Goal: Task Accomplishment & Management: Manage account settings

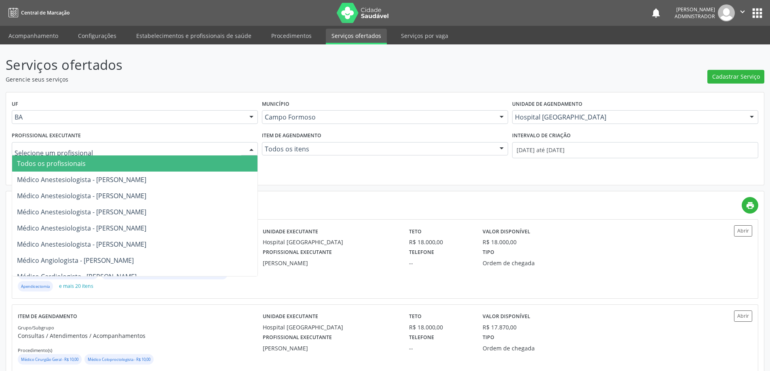
click at [249, 146] on div at bounding box center [251, 150] width 12 height 14
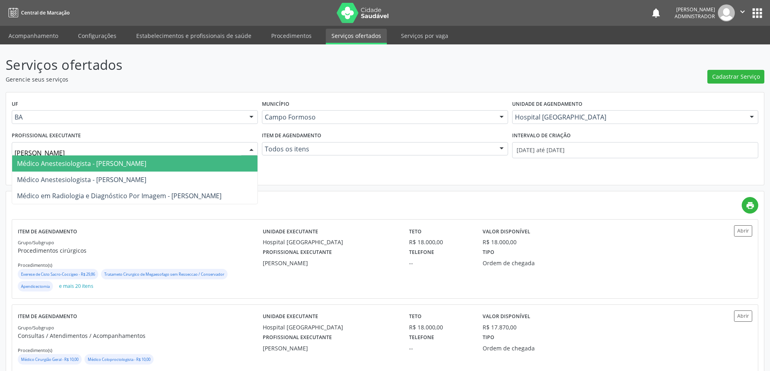
type input "JOEL"
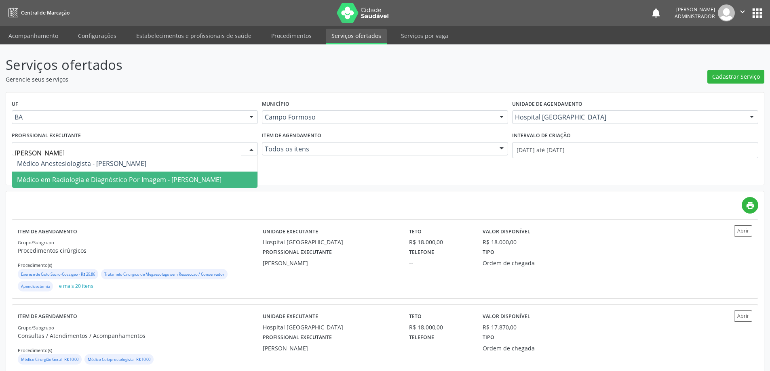
click at [168, 178] on span "Médico em Radiologia e Diagnóstico Por Imagem - Joel da Rocha Almeida" at bounding box center [119, 179] width 204 height 9
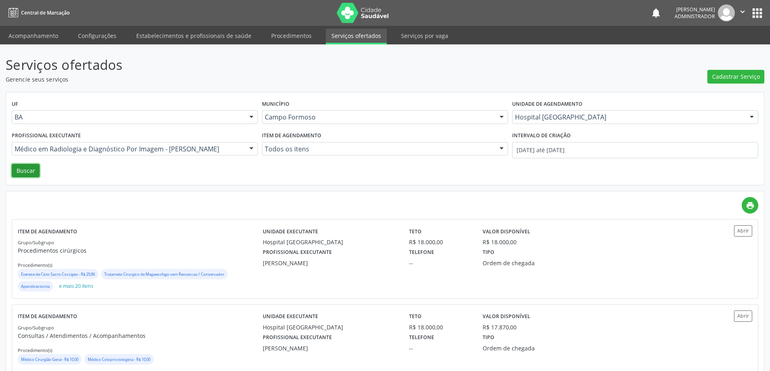
click at [32, 167] on button "Buscar" at bounding box center [26, 171] width 28 height 14
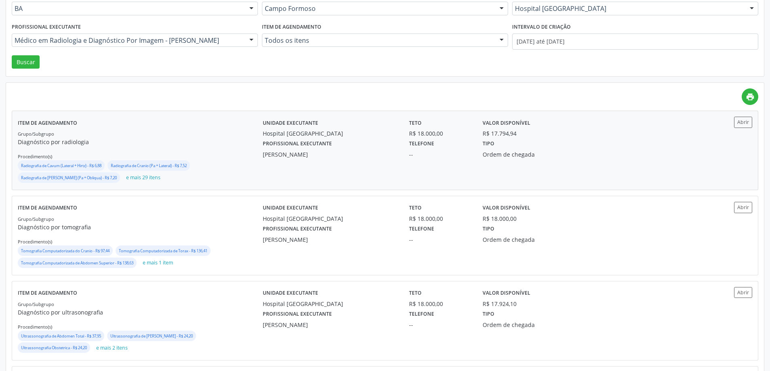
scroll to position [121, 0]
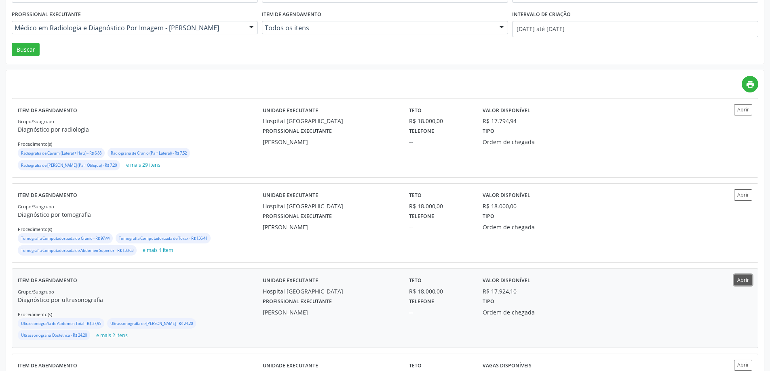
click at [736, 278] on button "Abrir" at bounding box center [743, 280] width 18 height 11
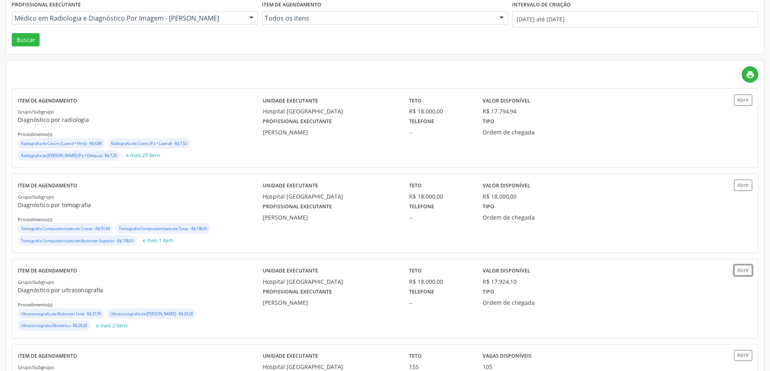
scroll to position [162, 0]
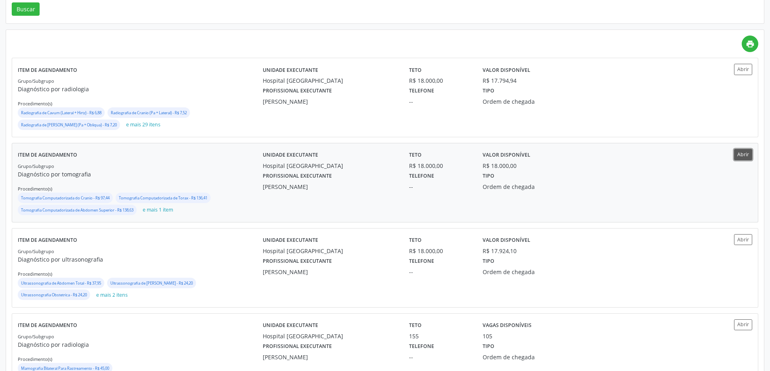
click at [743, 155] on button "Abrir" at bounding box center [743, 154] width 18 height 11
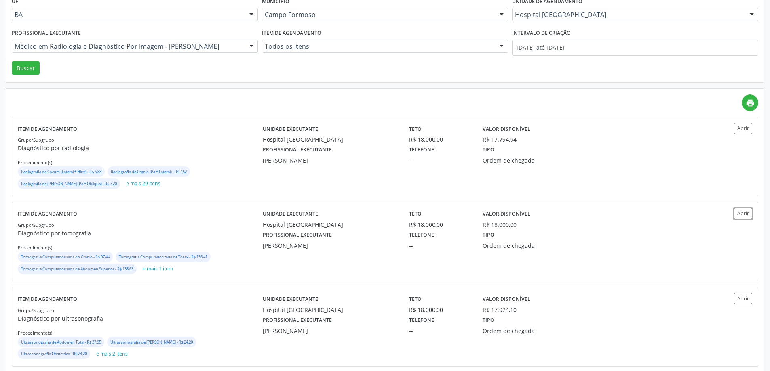
scroll to position [0, 0]
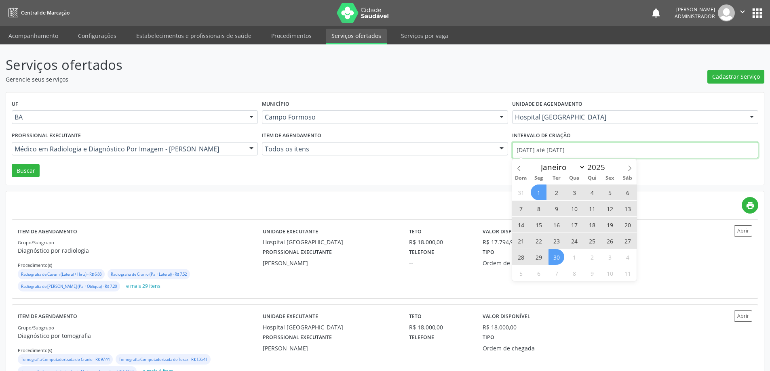
click at [542, 148] on input "01/09/2025 até 30/09/2025" at bounding box center [635, 150] width 246 height 16
click at [518, 166] on icon at bounding box center [519, 169] width 6 height 6
select select "7"
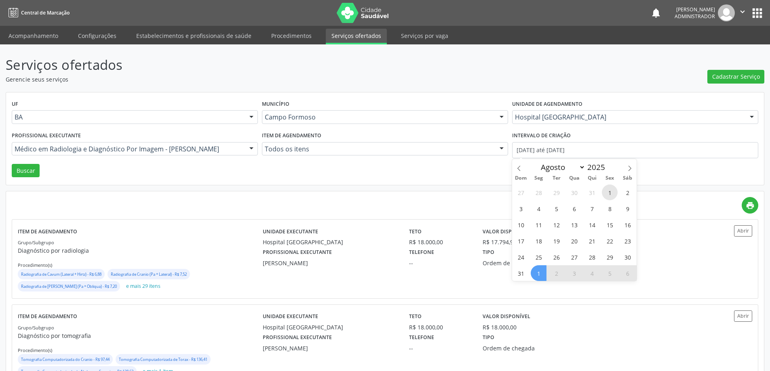
click at [609, 191] on span "1" at bounding box center [610, 193] width 16 height 16
type input "01/08/2025"
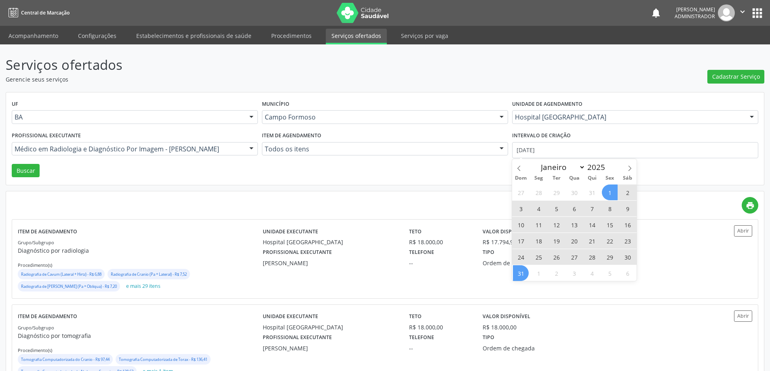
click at [522, 277] on span "31" at bounding box center [521, 273] width 16 height 16
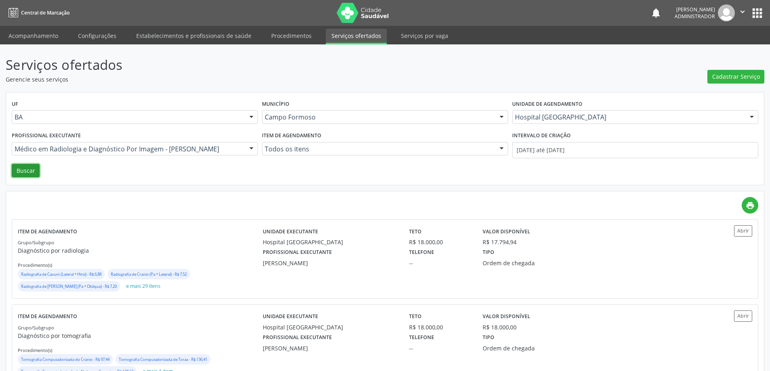
click at [32, 167] on button "Buscar" at bounding box center [26, 171] width 28 height 14
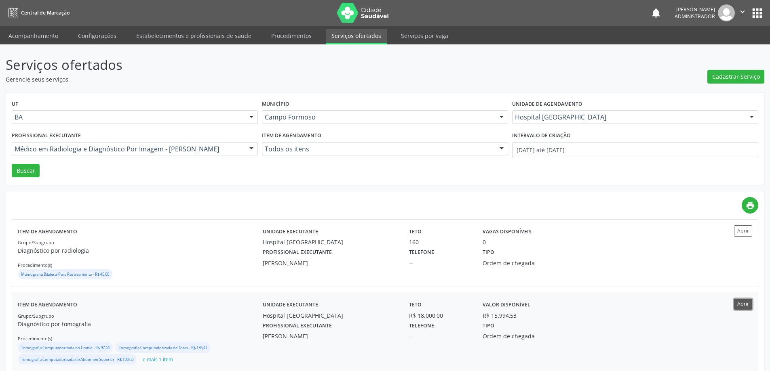
click at [744, 305] on button "Abrir" at bounding box center [743, 304] width 18 height 11
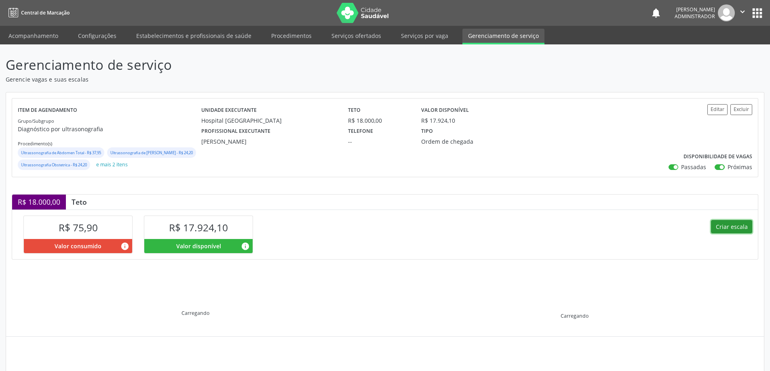
click at [719, 234] on button "Criar escala" at bounding box center [731, 227] width 41 height 14
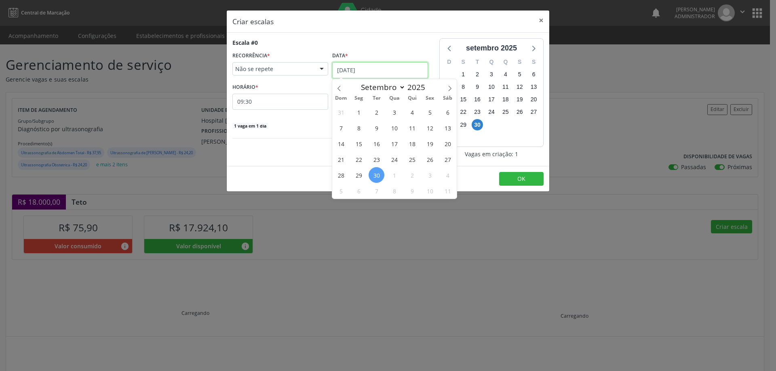
click at [353, 67] on input "30/09/2025" at bounding box center [380, 70] width 96 height 16
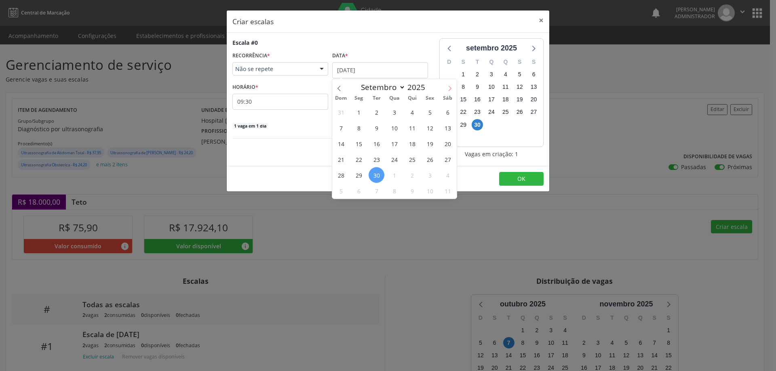
click at [452, 88] on icon at bounding box center [450, 89] width 6 height 6
select select "9"
click at [382, 137] on div "28 29 30 1 2 3 4 5 6 7 8 9 10 11 12 13 14 15 16 17 18 19 20 21 22 23 24 25 26 2…" at bounding box center [394, 151] width 124 height 95
click at [376, 143] on span "14" at bounding box center [376, 144] width 16 height 16
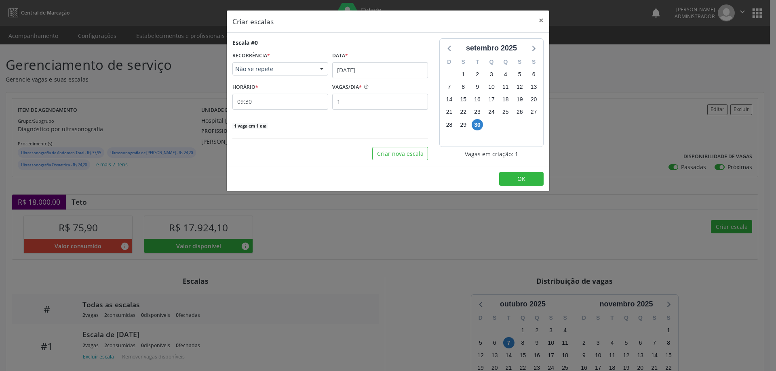
click at [376, 143] on div "Escala #0 RECORRÊNCIA * Não se repete Não se repete Diário/Semanal Mensal Nenhu…" at bounding box center [330, 99] width 207 height 122
click at [279, 101] on input "09:30" at bounding box center [280, 102] width 96 height 16
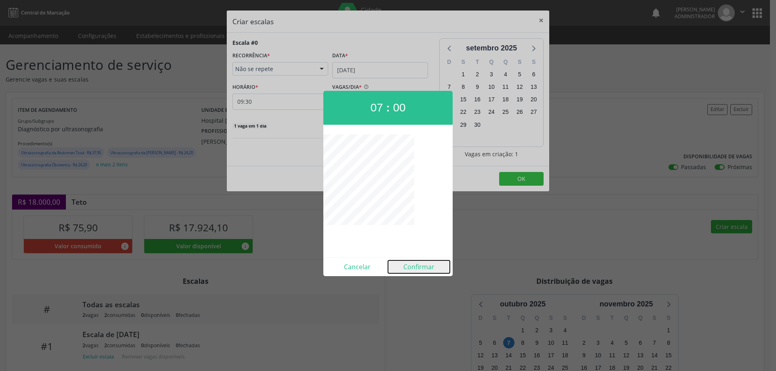
click at [415, 266] on button "Confirmar" at bounding box center [419, 267] width 62 height 13
type input "07:00"
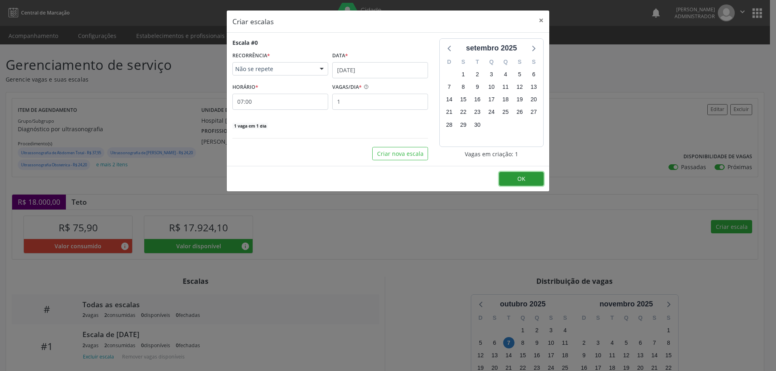
click at [530, 182] on button "OK" at bounding box center [521, 179] width 44 height 14
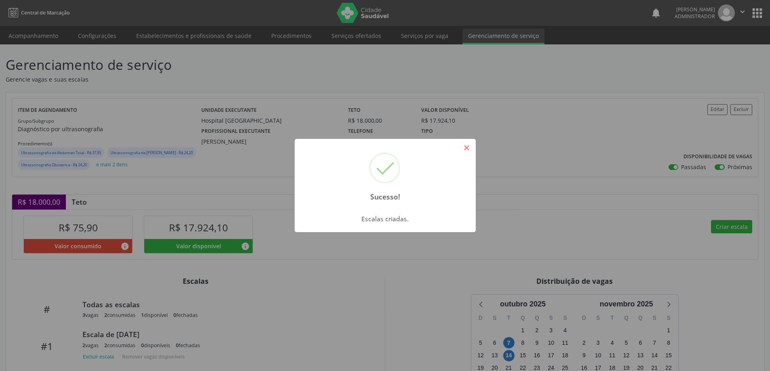
click at [463, 146] on button "×" at bounding box center [467, 148] width 14 height 14
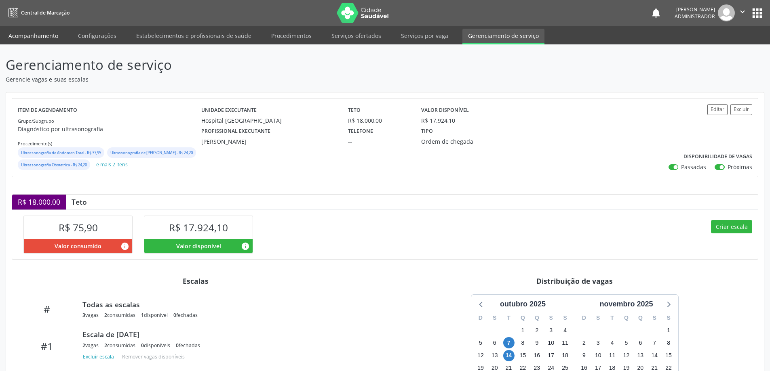
click at [38, 35] on link "Acompanhamento" at bounding box center [33, 36] width 61 height 14
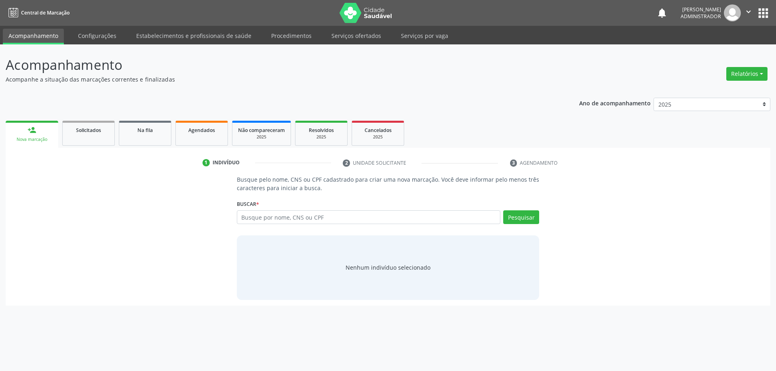
click at [262, 216] on input "text" at bounding box center [369, 217] width 264 height 14
type input "ALESA"
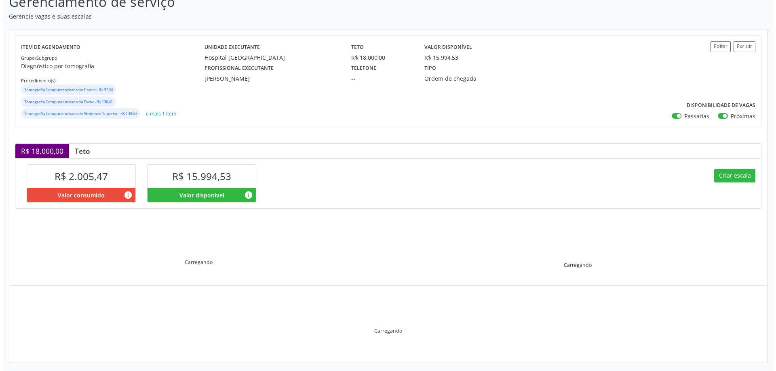
scroll to position [66, 0]
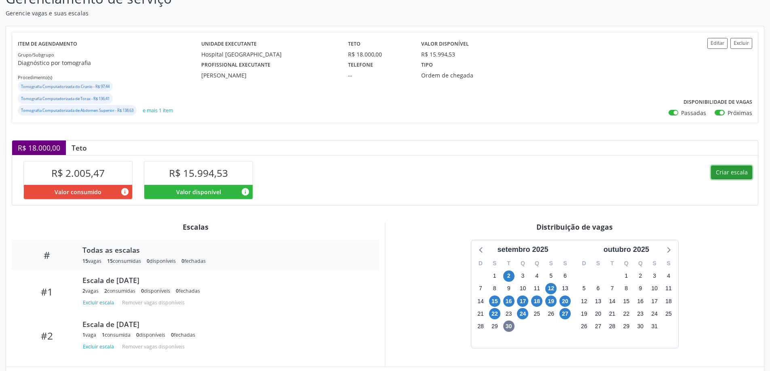
click at [727, 175] on button "Criar escala" at bounding box center [731, 173] width 41 height 14
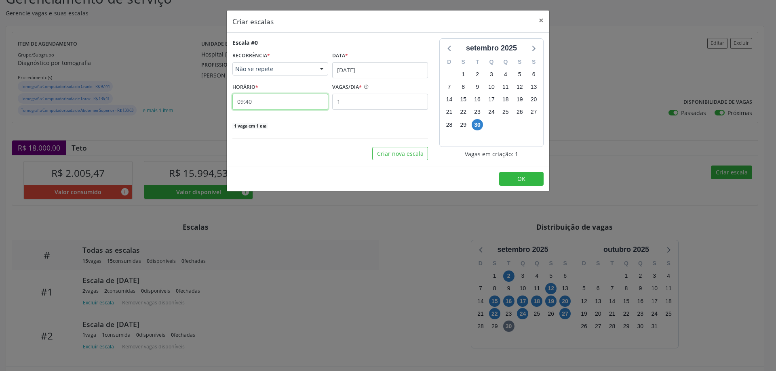
click at [294, 103] on input "09:40" at bounding box center [280, 102] width 96 height 16
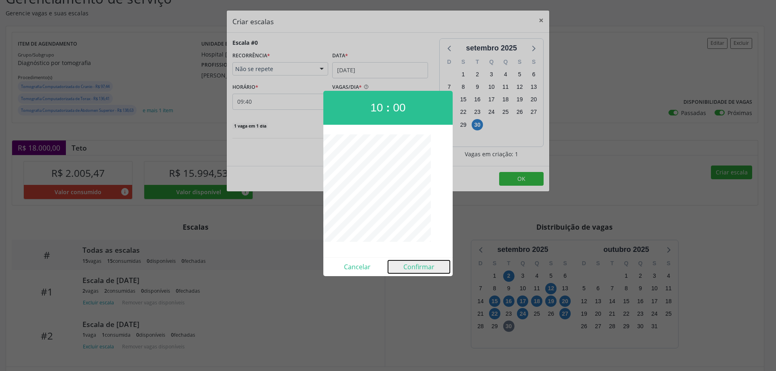
click at [415, 270] on button "Confirmar" at bounding box center [419, 267] width 62 height 13
type input "10:00"
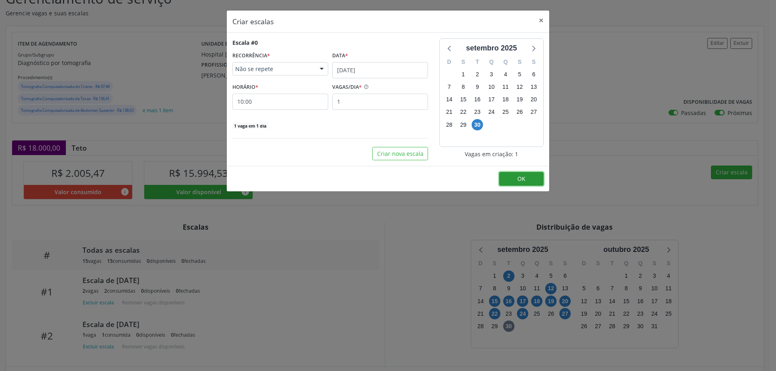
click at [531, 178] on button "OK" at bounding box center [521, 179] width 44 height 14
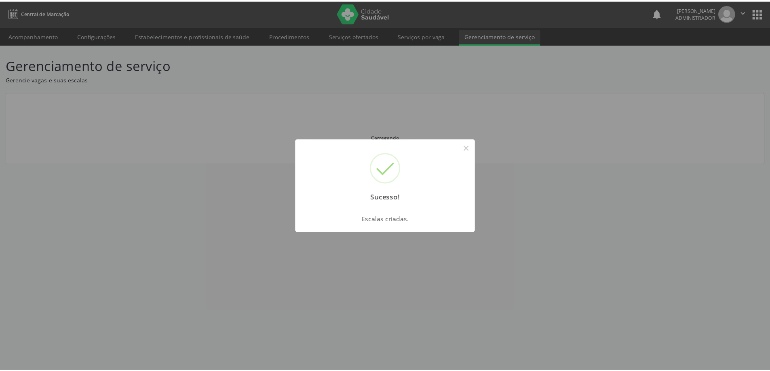
scroll to position [0, 0]
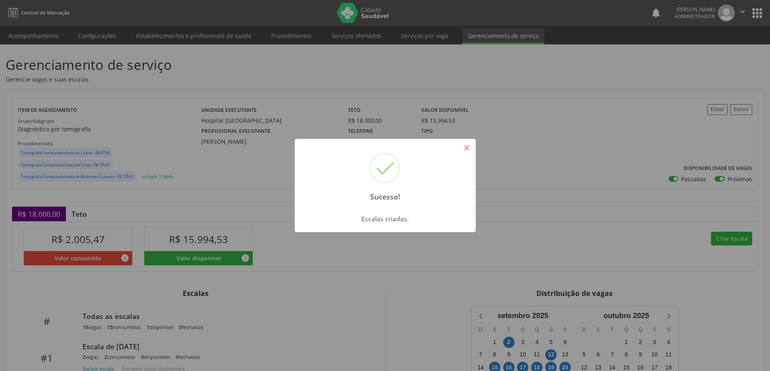
click at [466, 150] on button "×" at bounding box center [467, 148] width 14 height 14
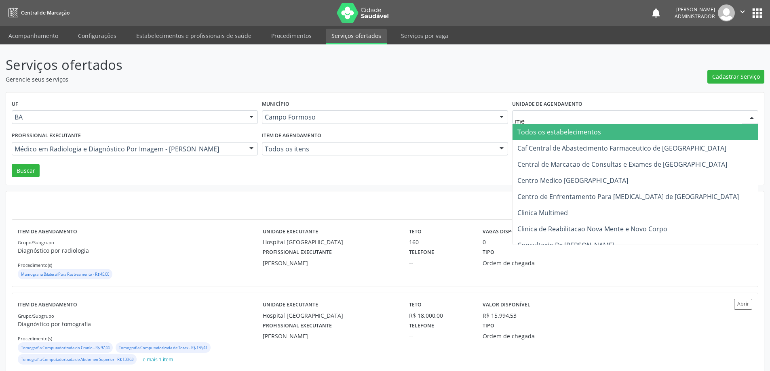
type input "med"
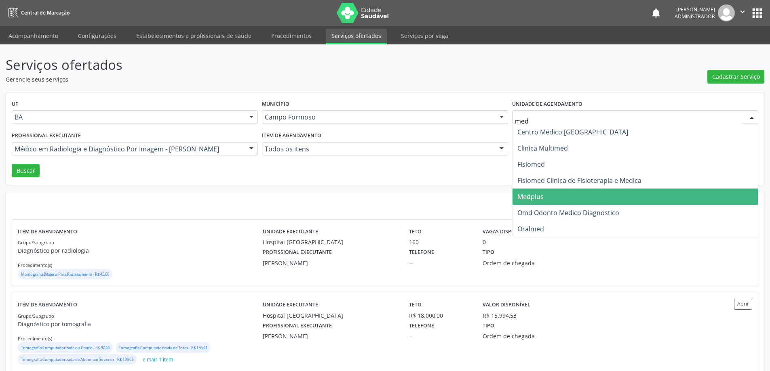
click at [530, 198] on span "Medplus" at bounding box center [530, 196] width 26 height 9
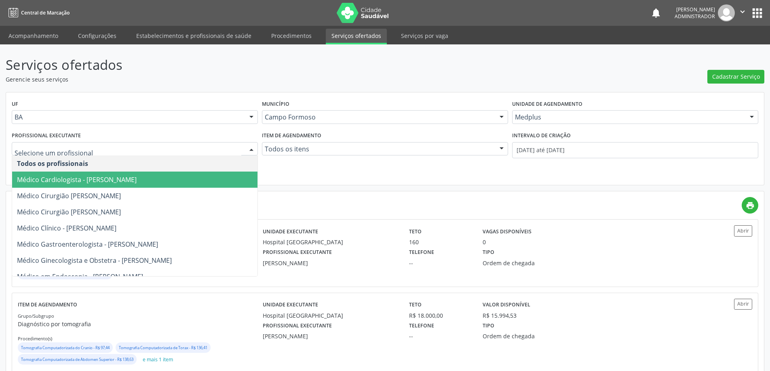
click at [249, 148] on div at bounding box center [251, 150] width 12 height 14
drag, startPoint x: 181, startPoint y: 177, endPoint x: 188, endPoint y: 176, distance: 7.8
click at [181, 178] on span "Médico Cardiologista - Antonio Miranda Rocha Junior" at bounding box center [134, 180] width 245 height 16
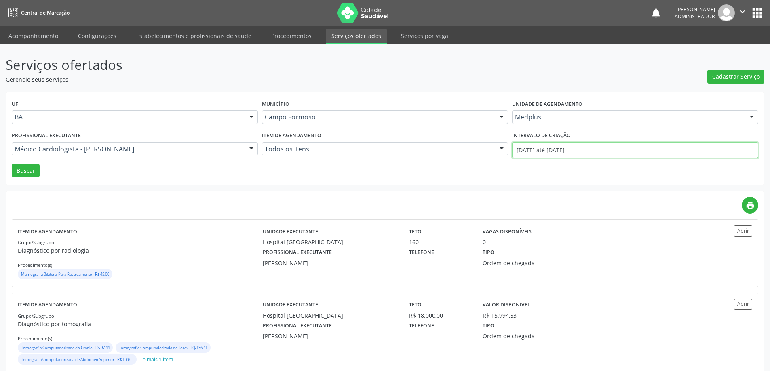
click at [549, 148] on input "01/08/2025 até 31/08/2025" at bounding box center [635, 150] width 246 height 16
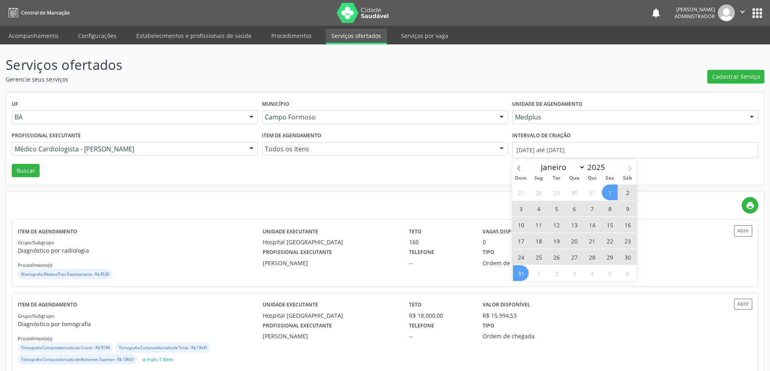
click at [631, 167] on icon at bounding box center [630, 169] width 6 height 6
select select "8"
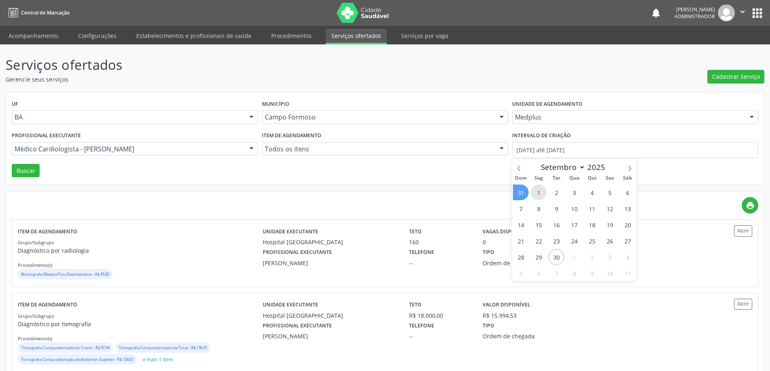
click at [541, 194] on span "1" at bounding box center [538, 193] width 16 height 16
type input "01/09/2025"
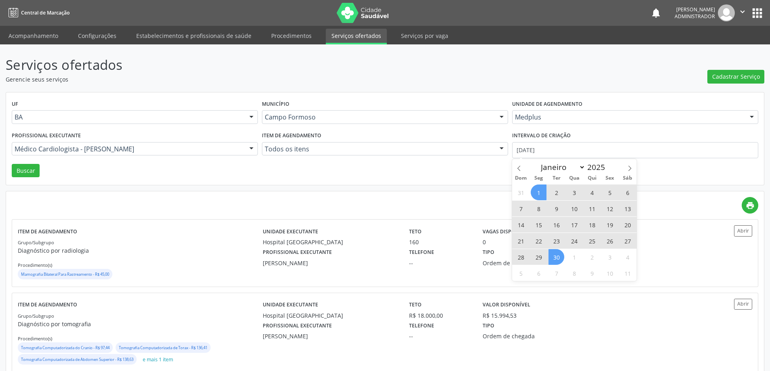
click at [553, 253] on span "30" at bounding box center [556, 257] width 16 height 16
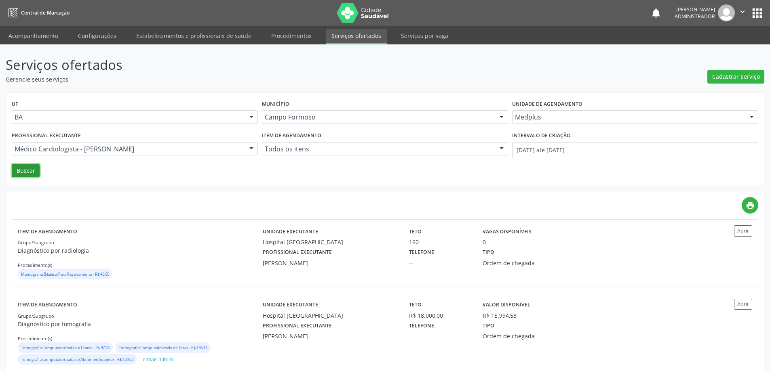
click at [21, 169] on button "Buscar" at bounding box center [26, 171] width 28 height 14
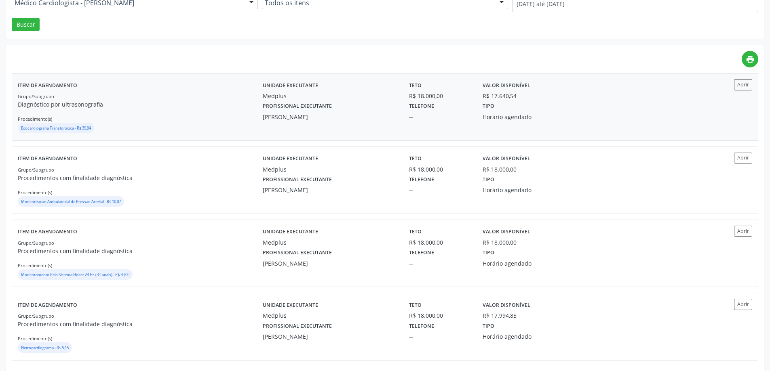
scroll to position [153, 0]
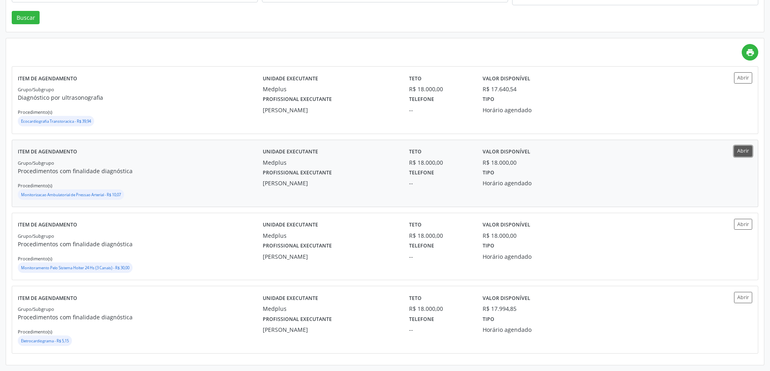
click at [743, 151] on button "Abrir" at bounding box center [743, 151] width 18 height 11
click at [746, 225] on button "Abrir" at bounding box center [743, 224] width 18 height 11
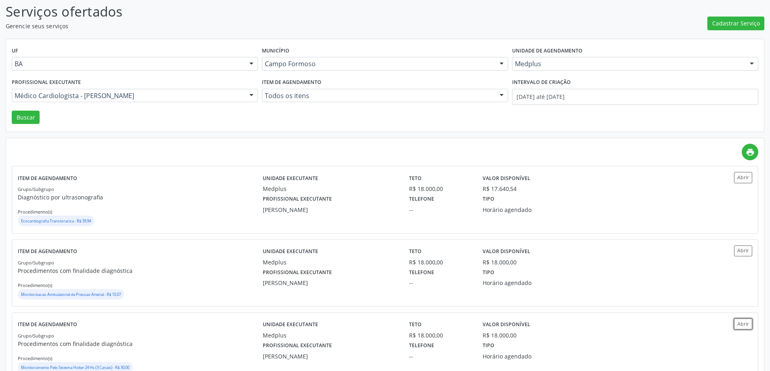
scroll to position [0, 0]
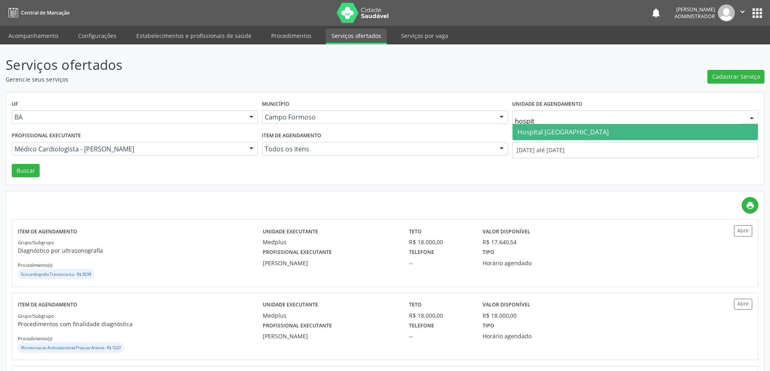
type input "hospita"
click at [546, 132] on span "Hospital Sao Francisco" at bounding box center [562, 132] width 91 height 9
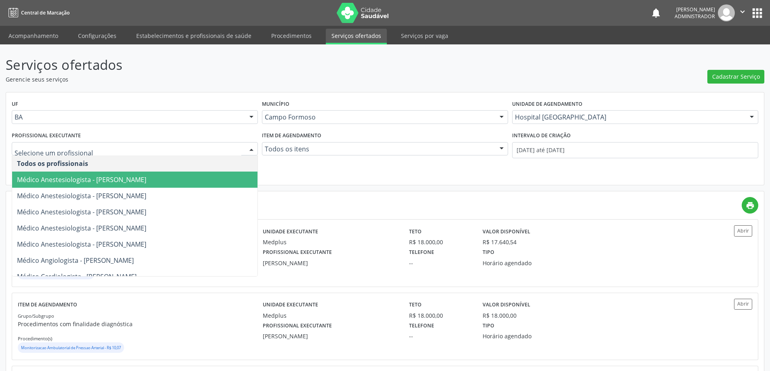
click at [251, 151] on div at bounding box center [251, 150] width 12 height 14
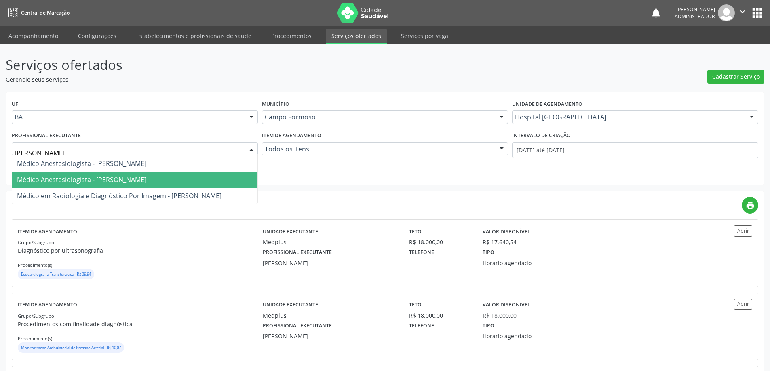
type input "joel"
click at [175, 179] on span "Médico em Radiologia e Diagnóstico Por Imagem - Joel da Rocha Almeida" at bounding box center [119, 179] width 204 height 9
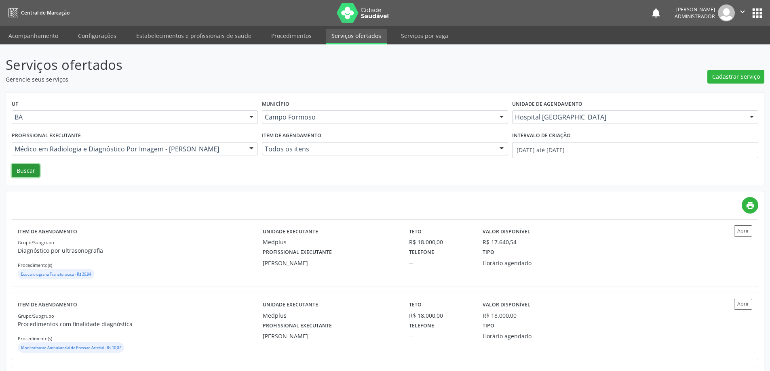
click at [31, 173] on button "Buscar" at bounding box center [26, 171] width 28 height 14
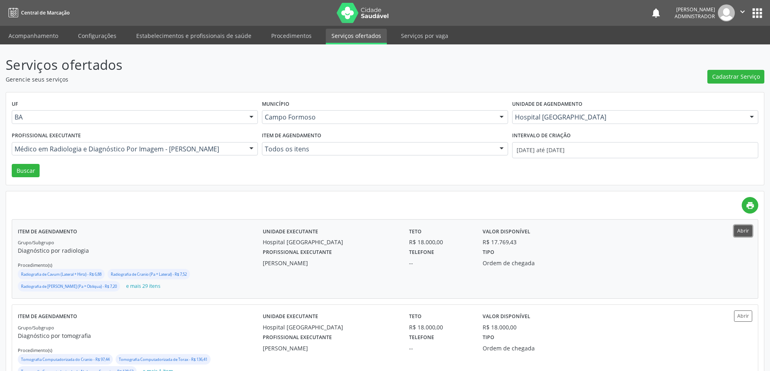
click at [739, 231] on button "Abrir" at bounding box center [743, 230] width 18 height 11
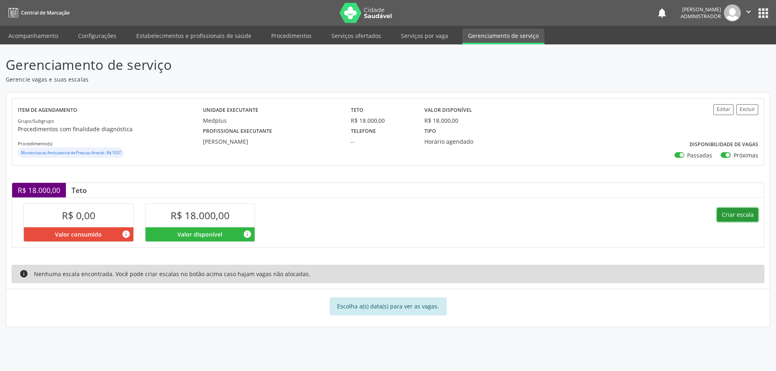
click at [723, 208] on button "Criar escala" at bounding box center [737, 215] width 41 height 14
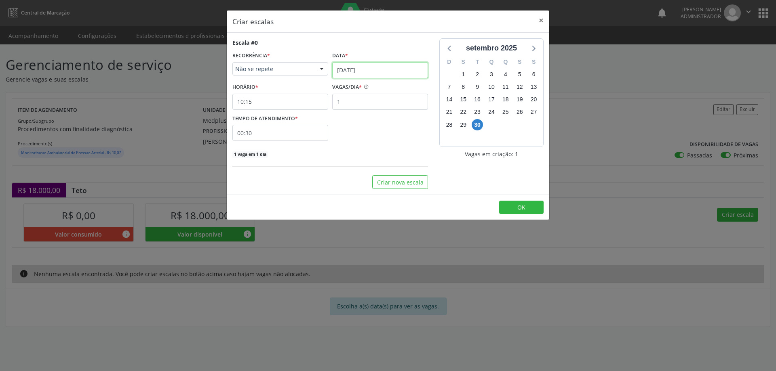
click at [358, 69] on input "[DATE]" at bounding box center [380, 70] width 96 height 16
click at [449, 86] on icon at bounding box center [450, 89] width 6 height 6
select select "9"
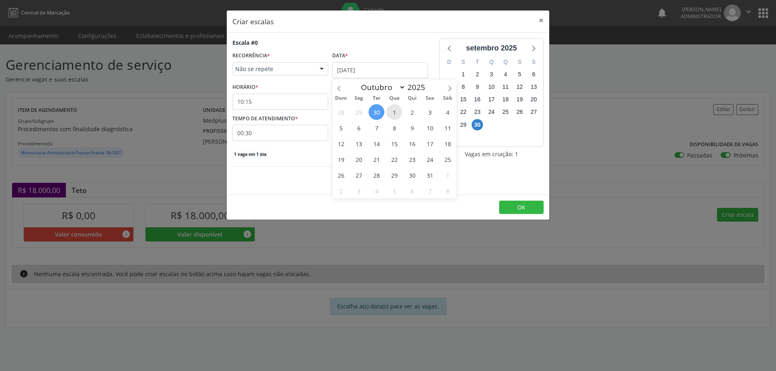
click at [391, 111] on span "1" at bounding box center [394, 112] width 16 height 16
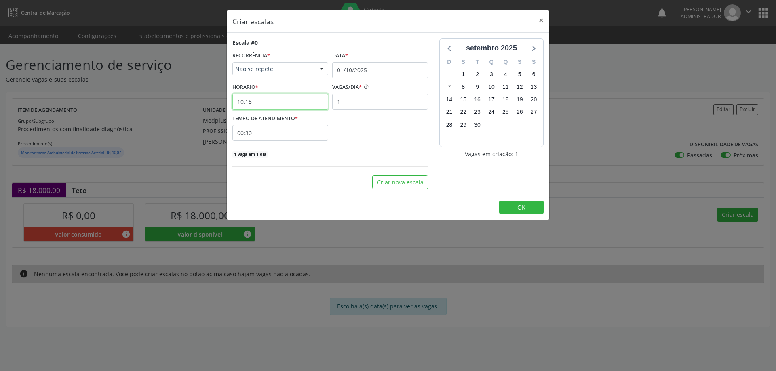
click at [261, 101] on input "10:15" at bounding box center [280, 102] width 96 height 16
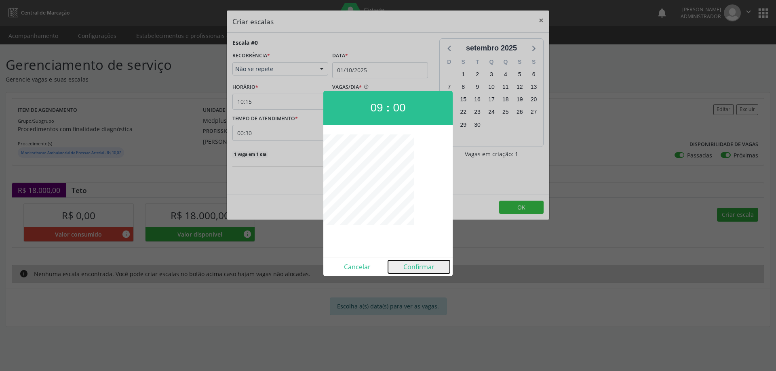
click at [414, 268] on button "Confirmar" at bounding box center [419, 267] width 62 height 13
type input "09:00"
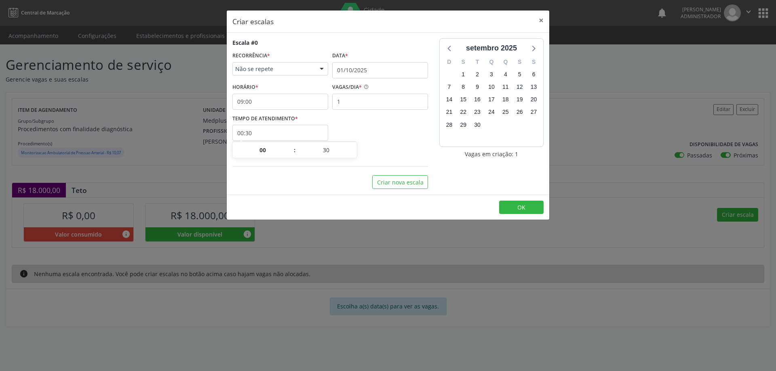
click at [295, 126] on input "00:30" at bounding box center [280, 133] width 96 height 16
click at [357, 157] on div "1 vaga em 1 dia" at bounding box center [330, 153] width 196 height 8
click at [313, 130] on input "00:30" at bounding box center [280, 133] width 96 height 16
click at [352, 156] on span at bounding box center [354, 154] width 6 height 8
type input "00:25"
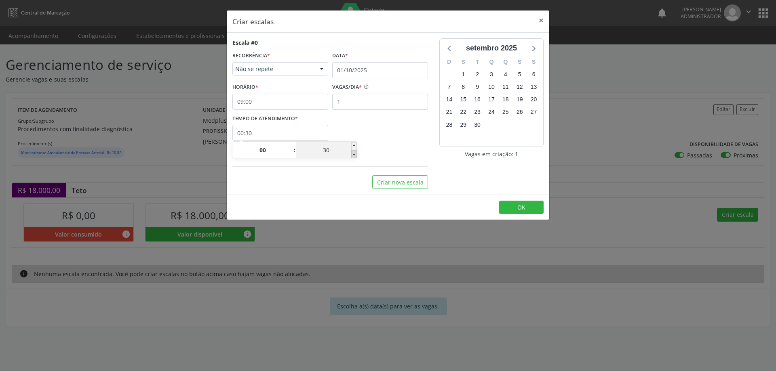
type input "25"
click at [352, 156] on span at bounding box center [354, 154] width 6 height 8
type input "00:20"
type input "20"
click at [519, 206] on span "OK" at bounding box center [521, 208] width 8 height 8
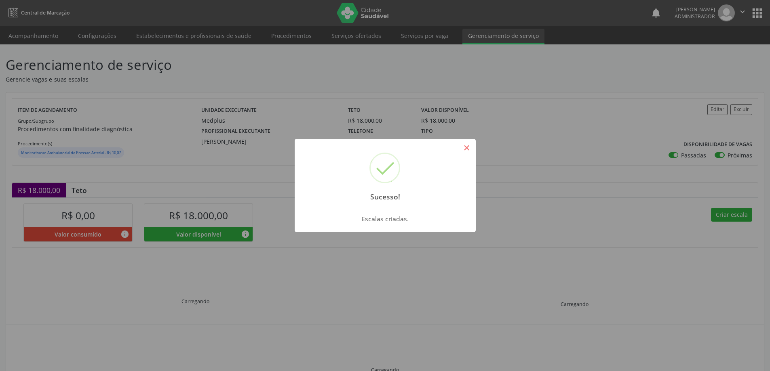
click at [465, 147] on button "×" at bounding box center [467, 148] width 14 height 14
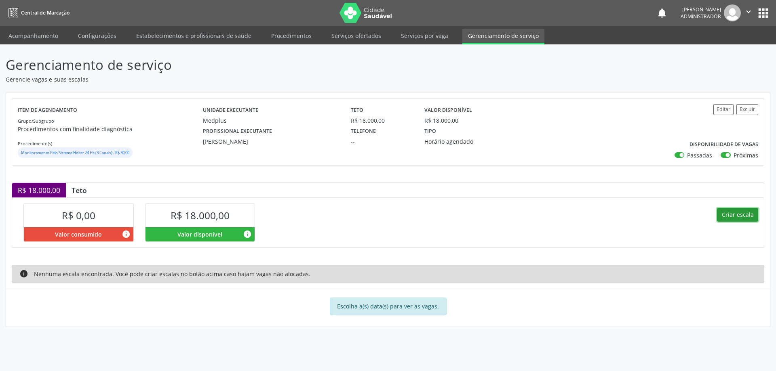
click at [742, 209] on button "Criar escala" at bounding box center [737, 215] width 41 height 14
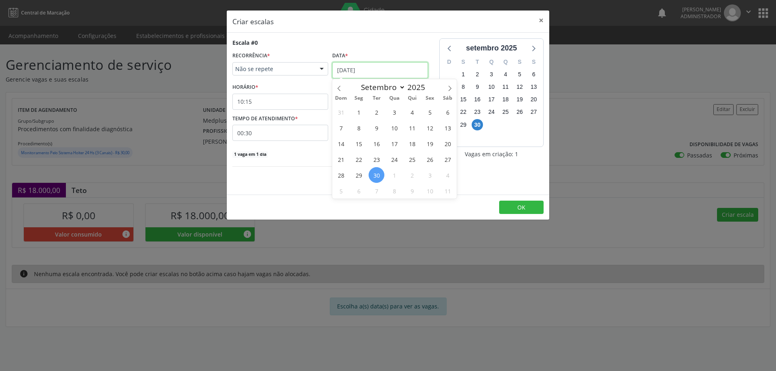
click at [355, 66] on input "[DATE]" at bounding box center [380, 70] width 96 height 16
click at [450, 86] on icon at bounding box center [450, 89] width 6 height 6
select select "9"
click at [412, 113] on span "2" at bounding box center [412, 112] width 16 height 16
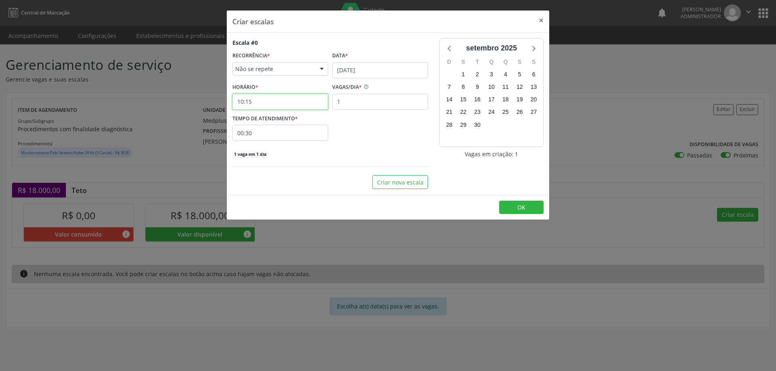
click at [292, 101] on input "10:15" at bounding box center [280, 102] width 96 height 16
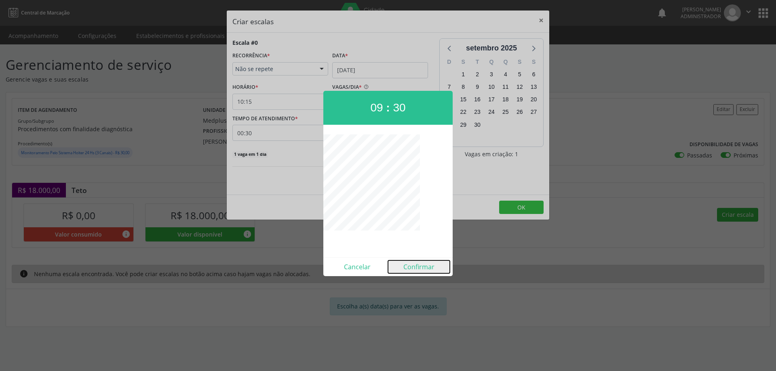
click at [417, 266] on button "Confirmar" at bounding box center [419, 267] width 62 height 13
type input "09:30"
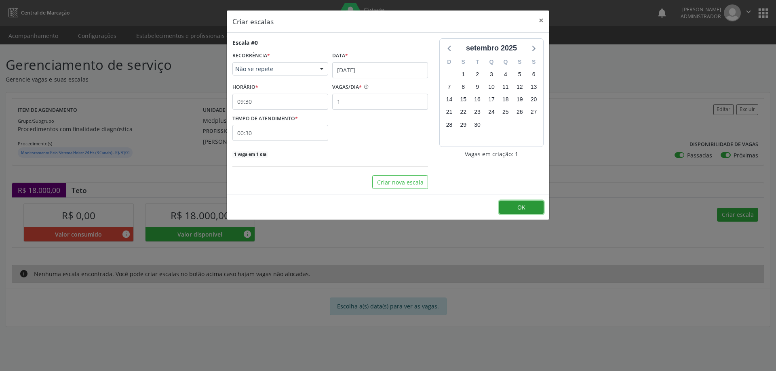
click at [508, 208] on button "OK" at bounding box center [521, 208] width 44 height 14
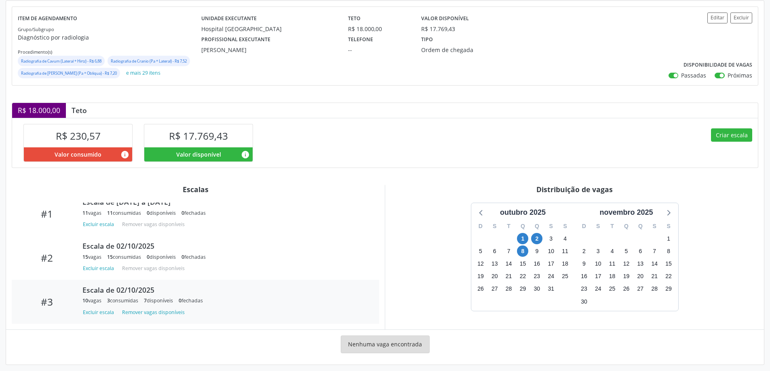
scroll to position [97, 0]
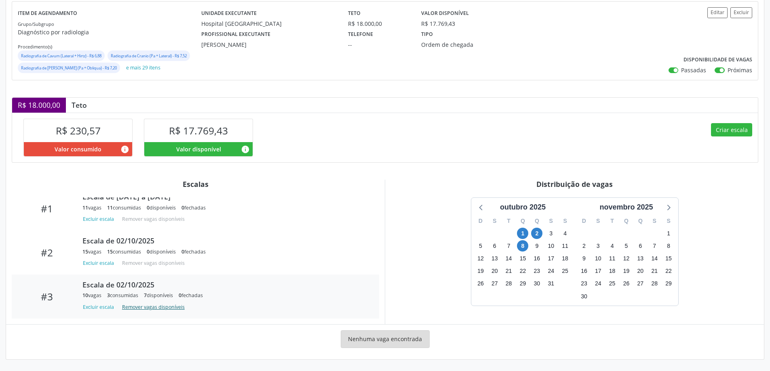
click at [145, 309] on button "Remover vagas disponíveis" at bounding box center [153, 307] width 69 height 11
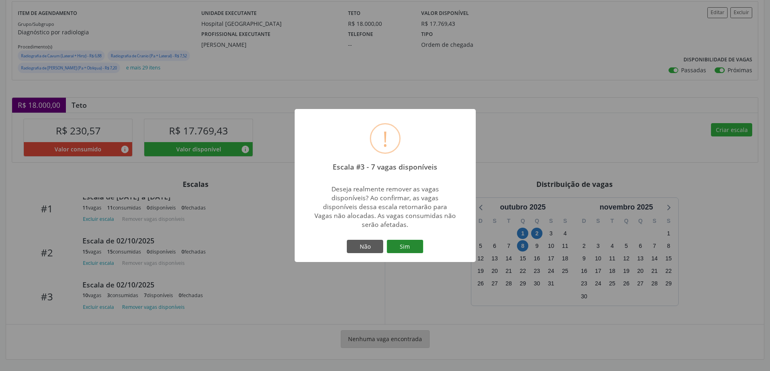
click at [408, 246] on button "Sim" at bounding box center [405, 247] width 36 height 14
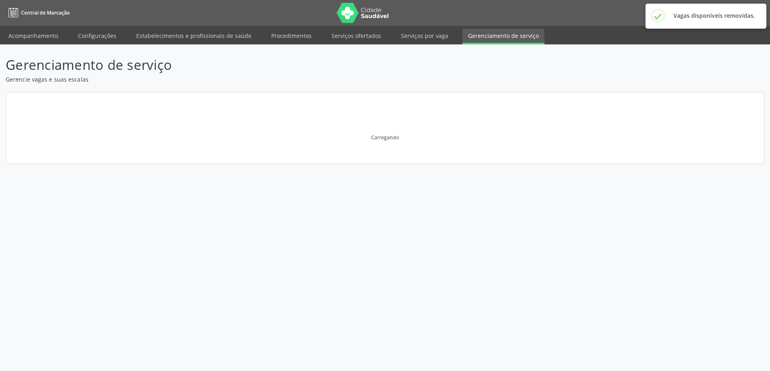
scroll to position [0, 0]
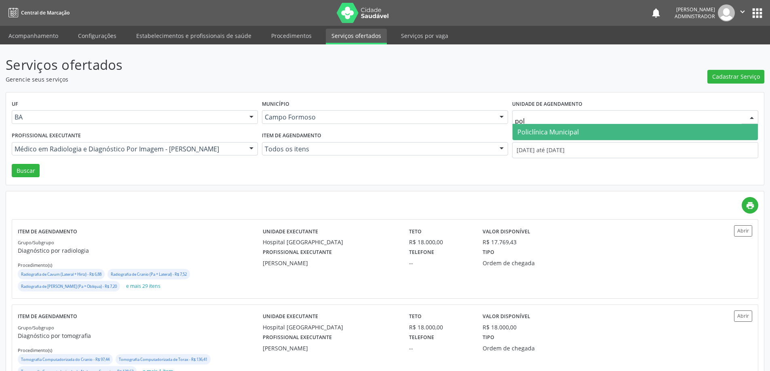
type input "poli"
drag, startPoint x: 550, startPoint y: 131, endPoint x: 775, endPoint y: 52, distance: 238.4
click at [558, 130] on span "Policlínica Municipal" at bounding box center [547, 132] width 61 height 9
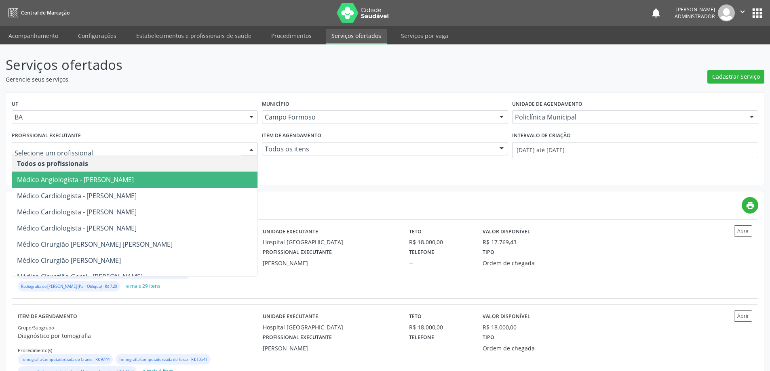
click at [249, 148] on div at bounding box center [251, 150] width 12 height 14
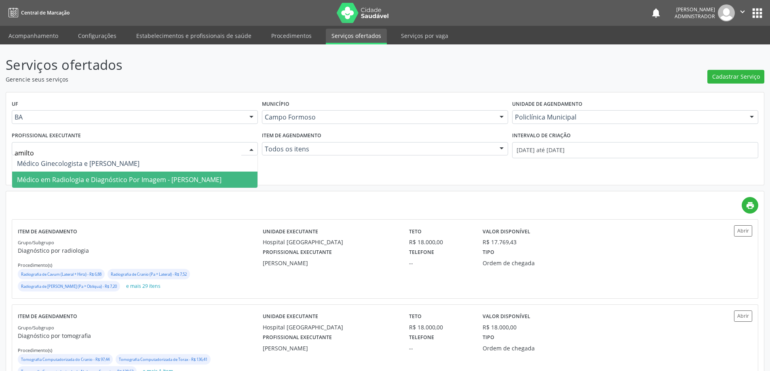
click at [130, 180] on span "Médico em Radiologia e Diagnóstico Por Imagem - Amilton Soares" at bounding box center [119, 179] width 204 height 9
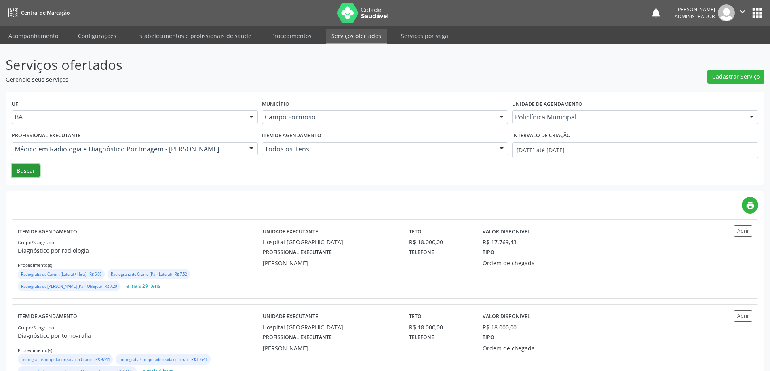
click at [32, 165] on button "Buscar" at bounding box center [26, 171] width 28 height 14
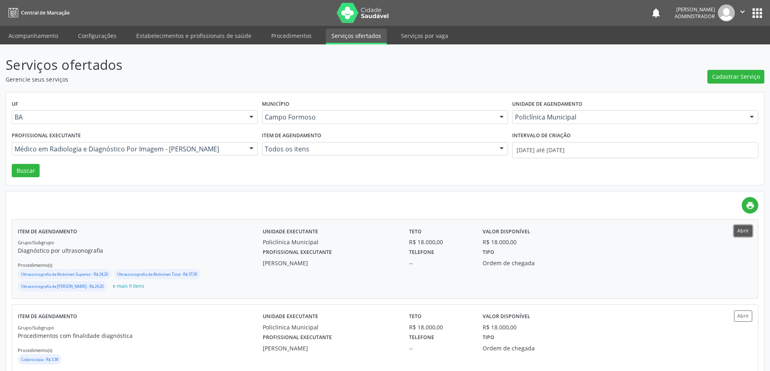
click at [737, 228] on button "Abrir" at bounding box center [743, 230] width 18 height 11
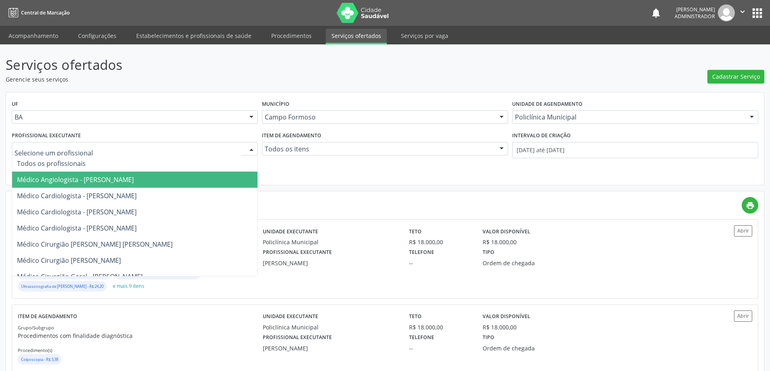
click at [250, 146] on div at bounding box center [251, 150] width 12 height 14
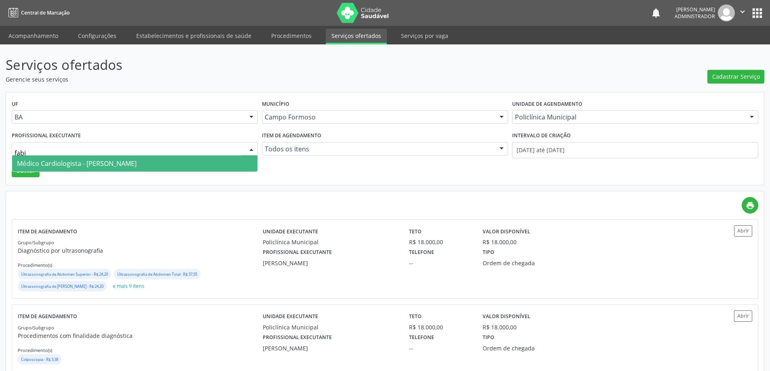
type input "fabio"
click at [137, 160] on span "Médico Cardiologista - Fabio Rodrigues Damasceno Domingues" at bounding box center [77, 163] width 120 height 9
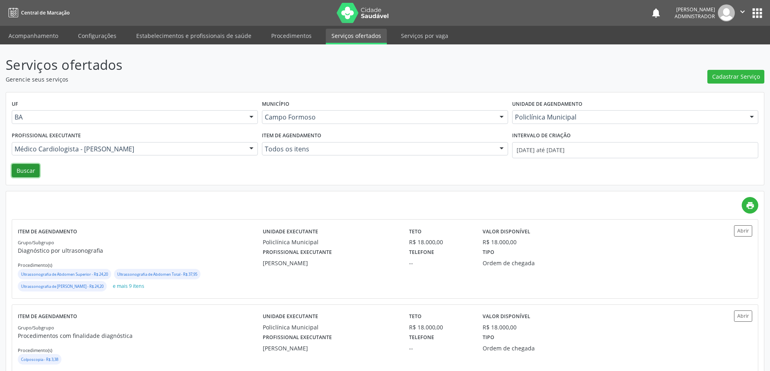
click at [31, 169] on button "Buscar" at bounding box center [26, 171] width 28 height 14
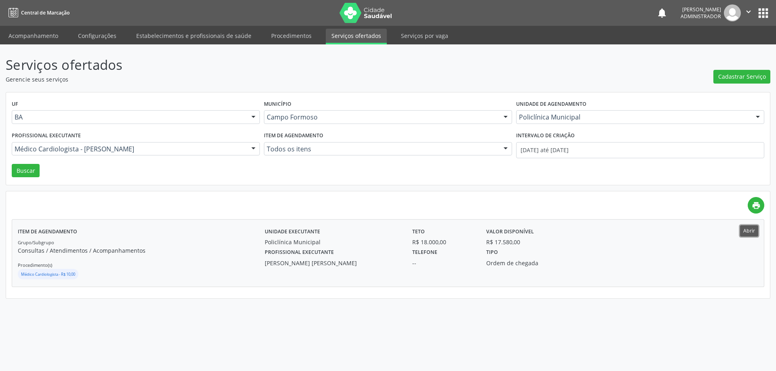
click at [745, 231] on button "Abrir" at bounding box center [749, 230] width 18 height 11
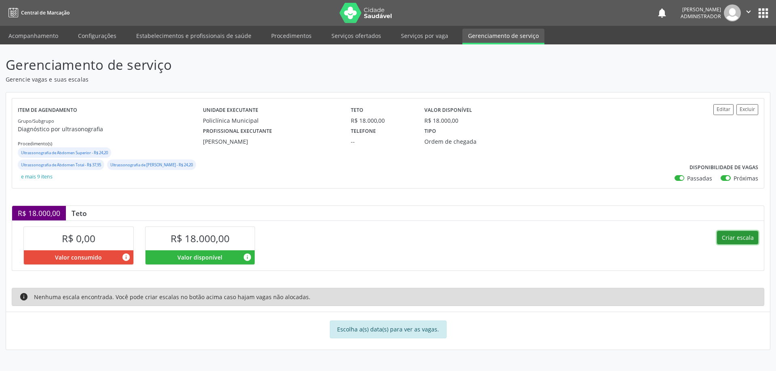
click at [733, 236] on button "Criar escala" at bounding box center [737, 238] width 41 height 14
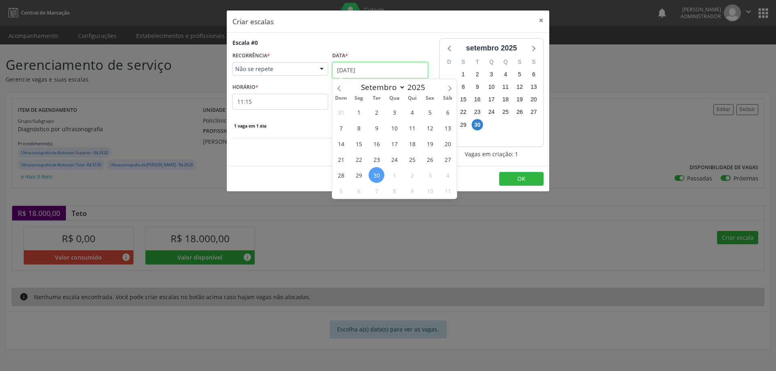
click at [349, 67] on input "[DATE]" at bounding box center [380, 70] width 96 height 16
click at [450, 86] on icon at bounding box center [450, 89] width 6 height 6
select select "9"
click at [359, 126] on span "6" at bounding box center [359, 128] width 16 height 16
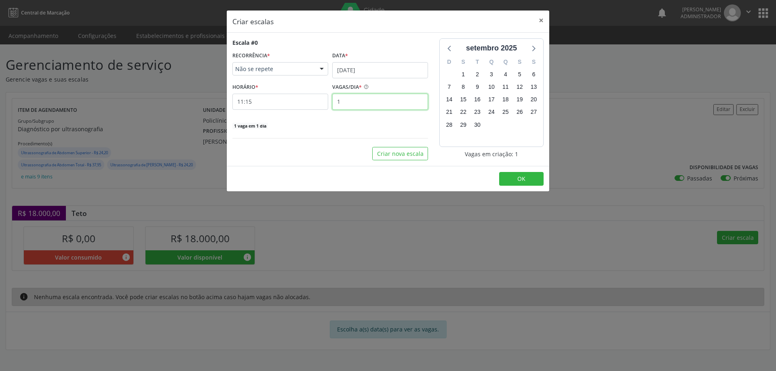
drag, startPoint x: 358, startPoint y: 103, endPoint x: 364, endPoint y: 91, distance: 13.2
click at [358, 103] on input "1" at bounding box center [380, 102] width 96 height 16
type input "40"
click at [267, 105] on input "11:15" at bounding box center [280, 102] width 96 height 16
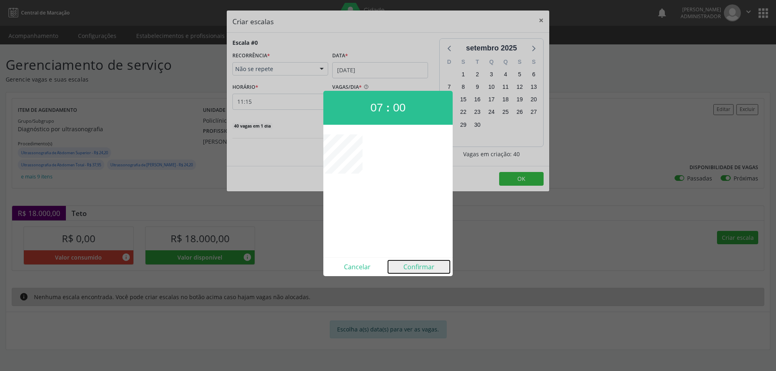
click at [418, 268] on button "Confirmar" at bounding box center [419, 267] width 62 height 13
type input "07:00"
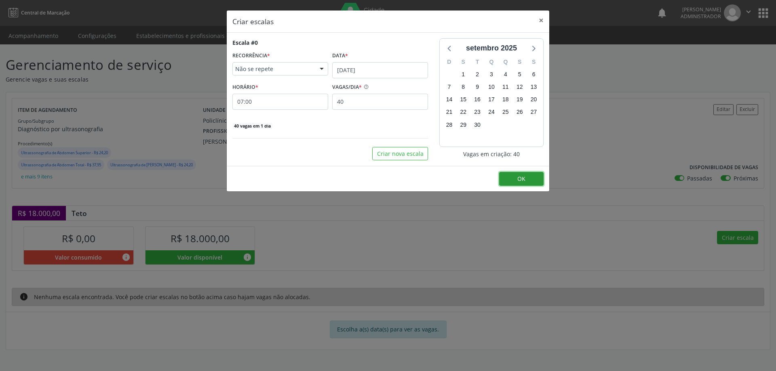
click at [521, 175] on span "OK" at bounding box center [521, 179] width 8 height 8
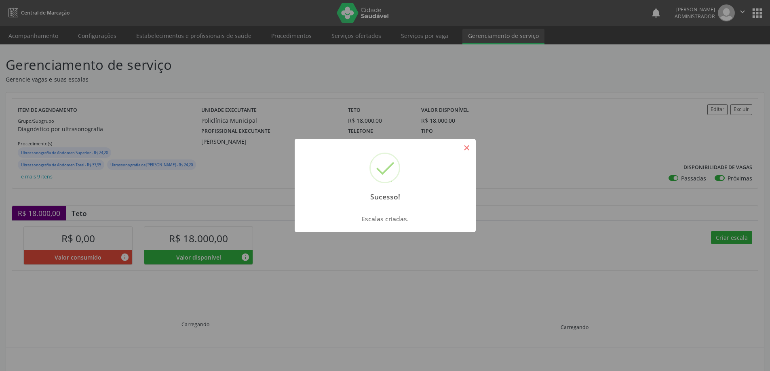
click at [463, 146] on button "×" at bounding box center [467, 148] width 14 height 14
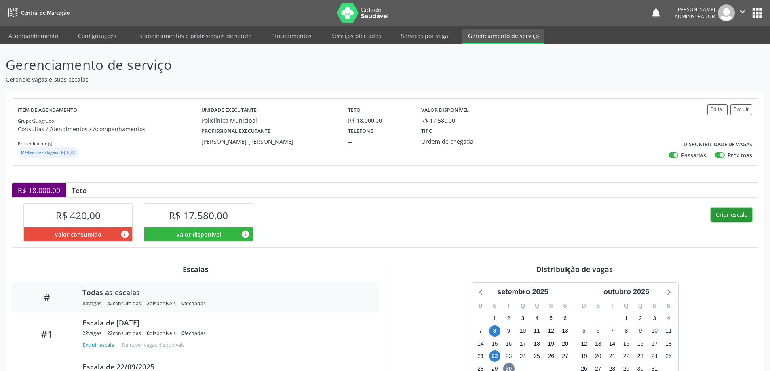
click at [728, 212] on button "Criar escala" at bounding box center [731, 215] width 41 height 14
select select "8"
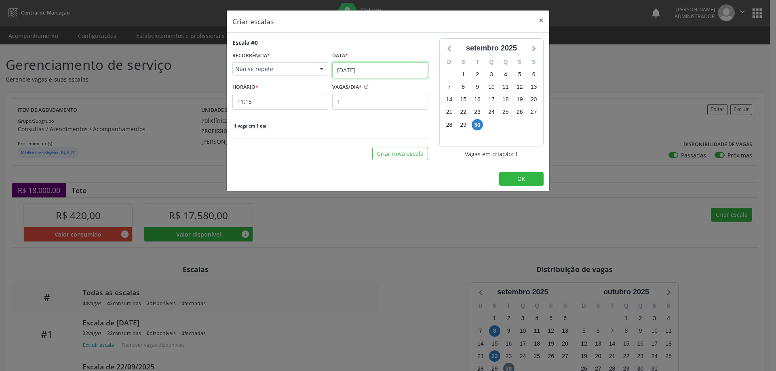
click at [358, 70] on input "30/09/2025" at bounding box center [380, 70] width 96 height 16
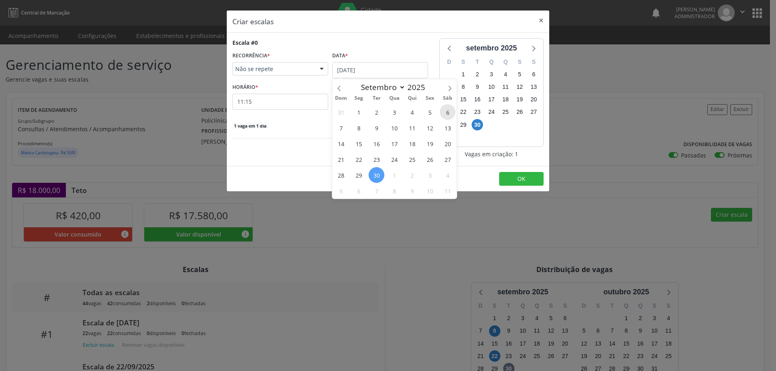
click at [447, 111] on span "6" at bounding box center [448, 112] width 16 height 16
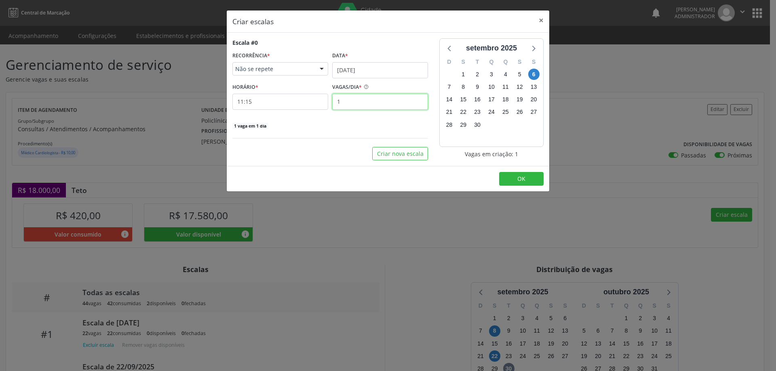
click at [356, 102] on input "1" at bounding box center [380, 102] width 96 height 16
type input "22"
click at [287, 105] on input "11:15" at bounding box center [280, 102] width 96 height 16
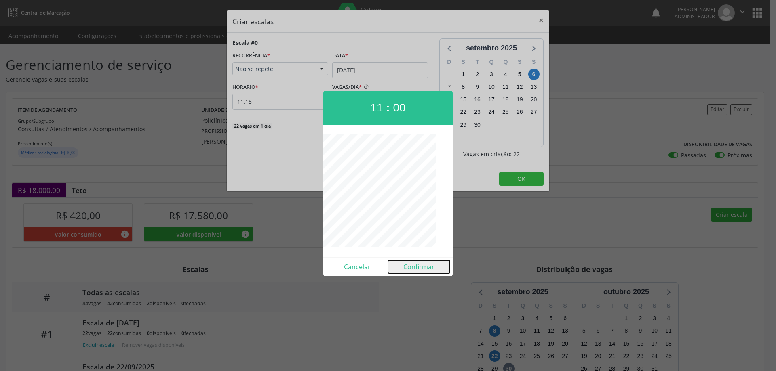
click at [413, 266] on button "Confirmar" at bounding box center [419, 267] width 62 height 13
type input "11:00"
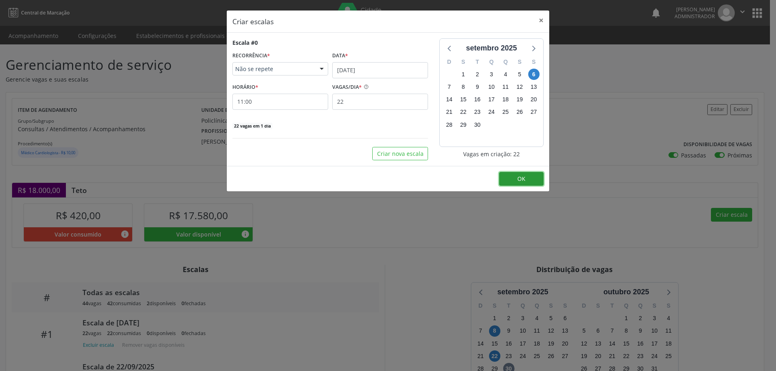
click at [510, 175] on button "OK" at bounding box center [521, 179] width 44 height 14
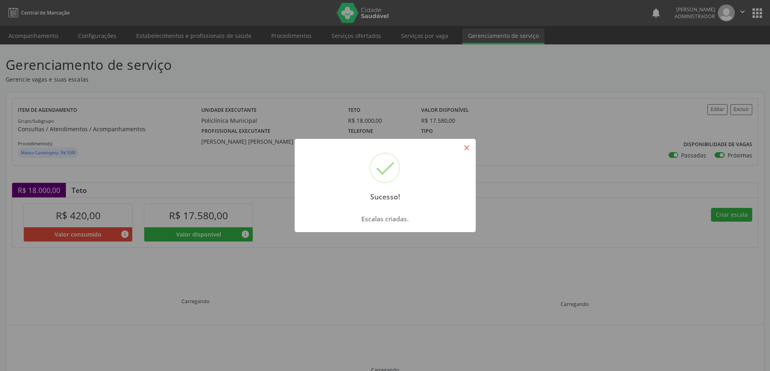
click at [471, 147] on button "×" at bounding box center [467, 148] width 14 height 14
